Goal: Transaction & Acquisition: Subscribe to service/newsletter

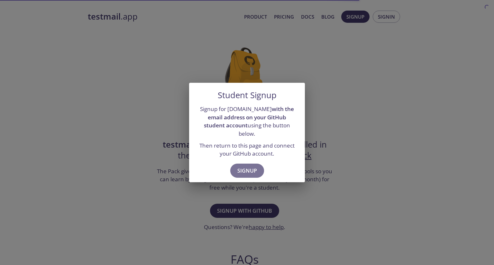
click at [252, 172] on button "Signup" at bounding box center [247, 171] width 34 height 14
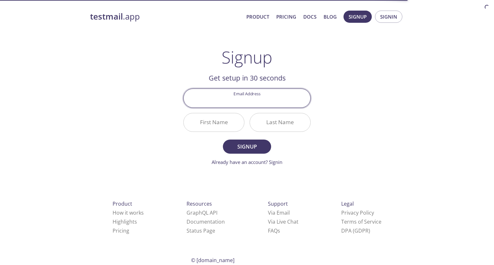
click at [239, 104] on input "Email Address" at bounding box center [246, 98] width 127 height 18
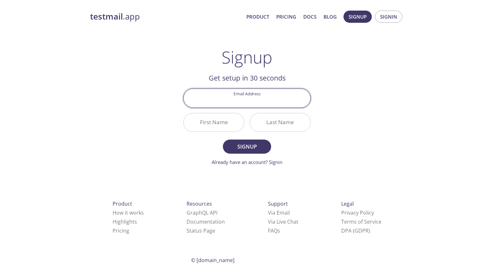
type input "[EMAIL_ADDRESS][DOMAIN_NAME]"
click at [217, 129] on input "First Name" at bounding box center [213, 122] width 60 height 18
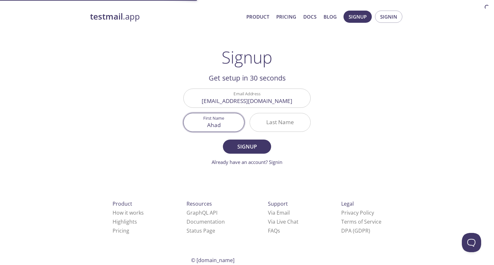
type input "Ahad"
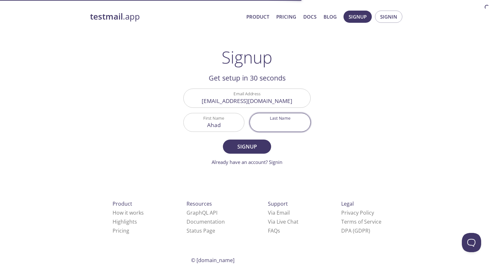
click at [271, 127] on input "Last Name" at bounding box center [280, 122] width 60 height 18
type input "Latif"
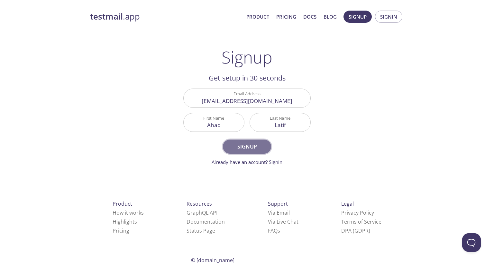
click at [259, 150] on span "Signup" at bounding box center [247, 146] width 34 height 9
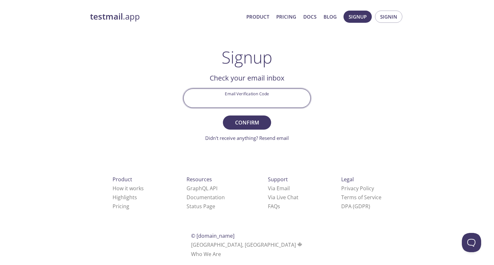
click at [242, 103] on input "Email Verification Code" at bounding box center [246, 98] width 127 height 18
paste input "NF9LAQZ"
type input "NF9LAQZ"
click at [223, 116] on button "Confirm" at bounding box center [247, 123] width 48 height 14
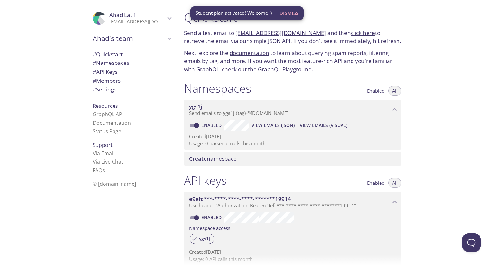
click at [179, 101] on div "Namespaces Enabled All ygs1j Send emails to ygs1j . {tag} @[DOMAIN_NAME] Enable…" at bounding box center [292, 123] width 227 height 93
click at [238, 60] on p "Next: explore the documentation to learn about querying spam reports, filtering…" at bounding box center [292, 61] width 217 height 25
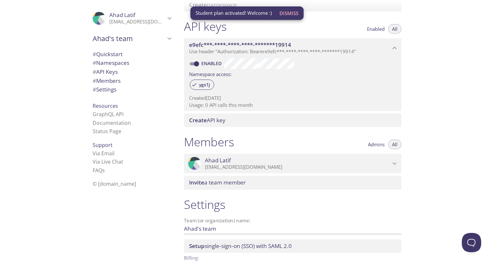
scroll to position [192, 0]
